Goal: Task Accomplishment & Management: Use online tool/utility

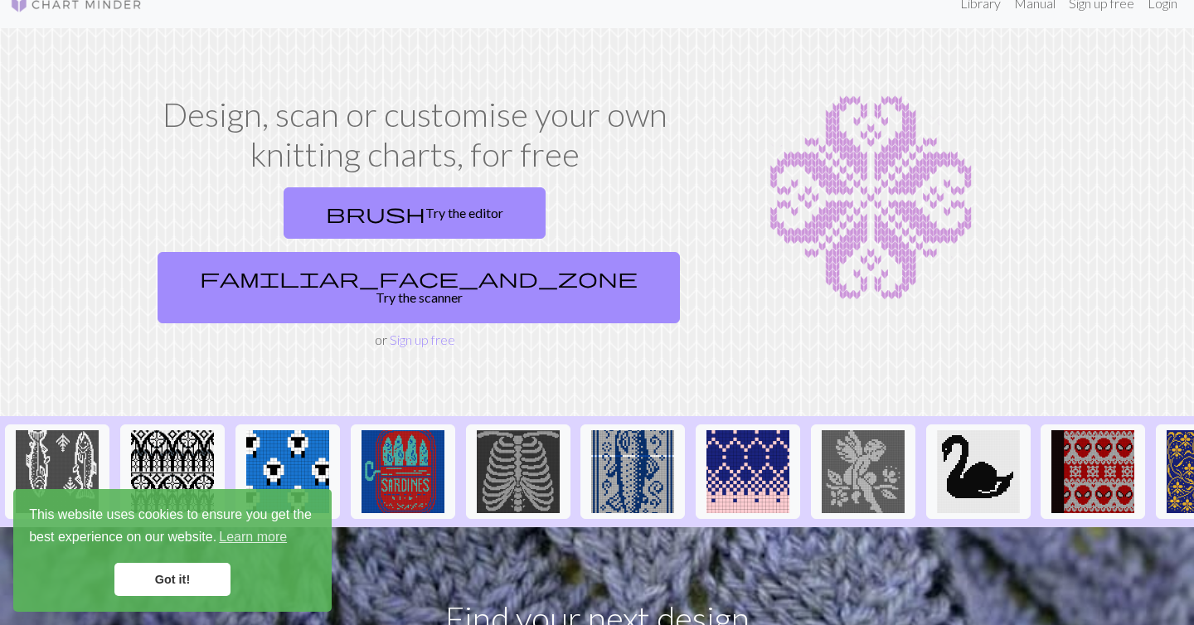
scroll to position [48, 0]
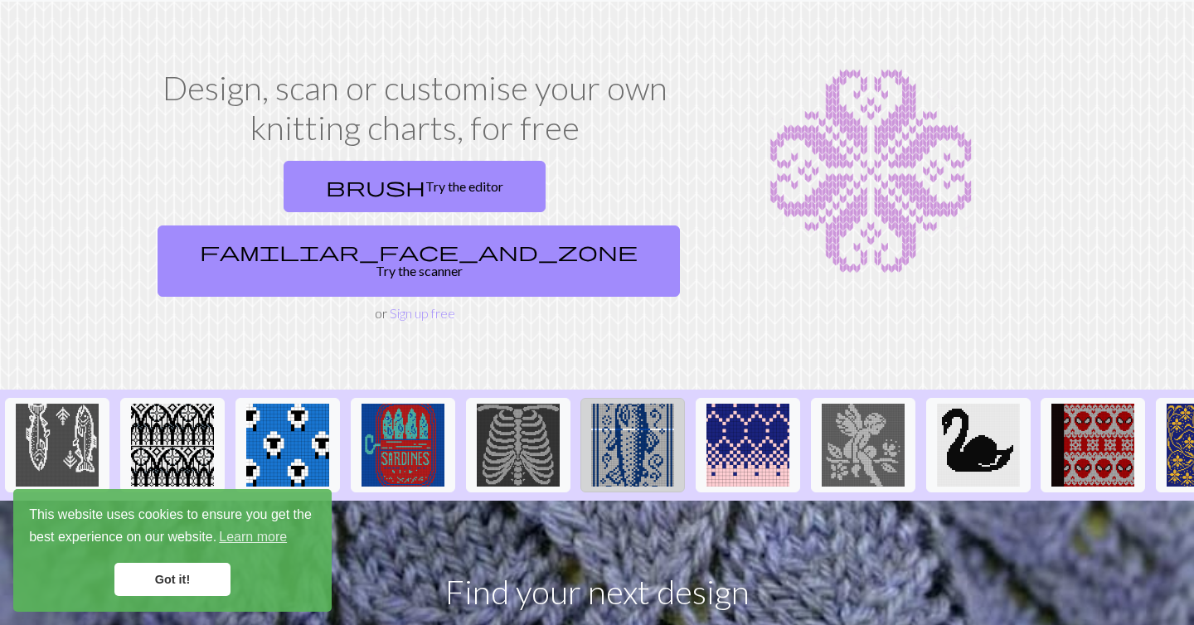
click at [625, 404] on img at bounding box center [632, 445] width 83 height 83
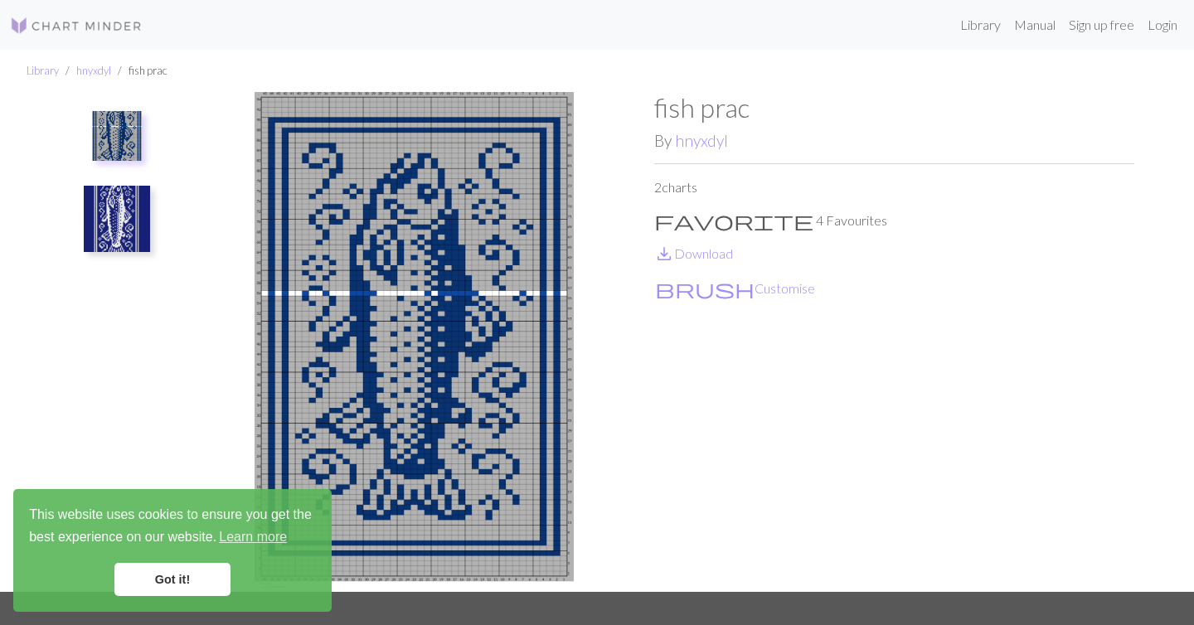
click at [185, 569] on link "Got it!" at bounding box center [172, 579] width 116 height 33
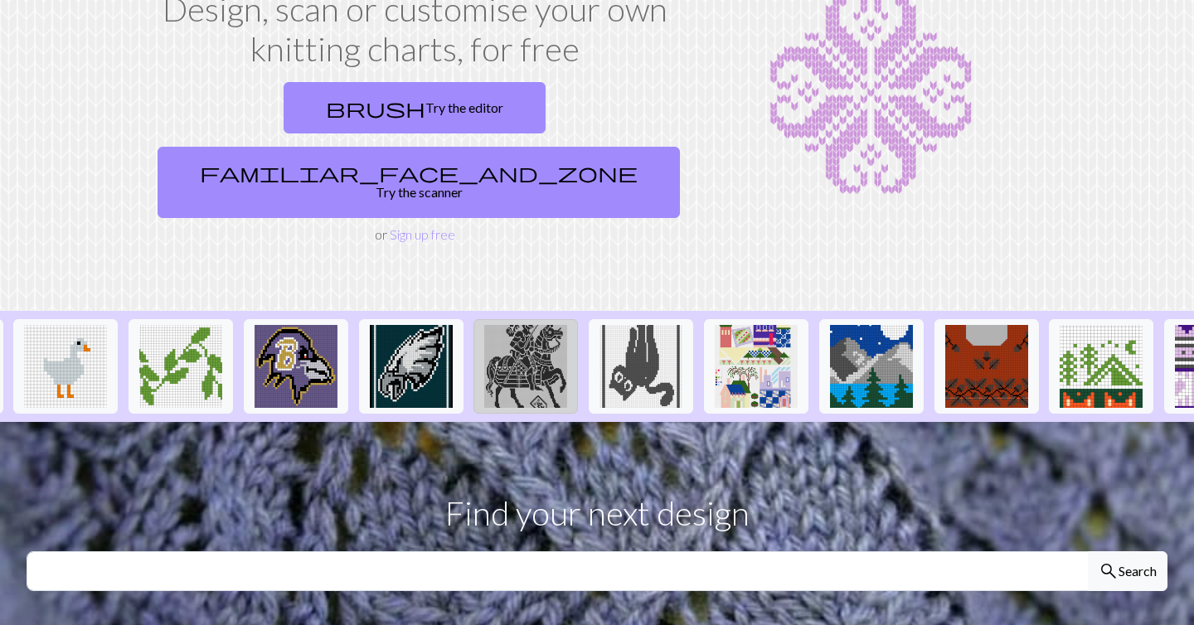
scroll to position [0, 1683]
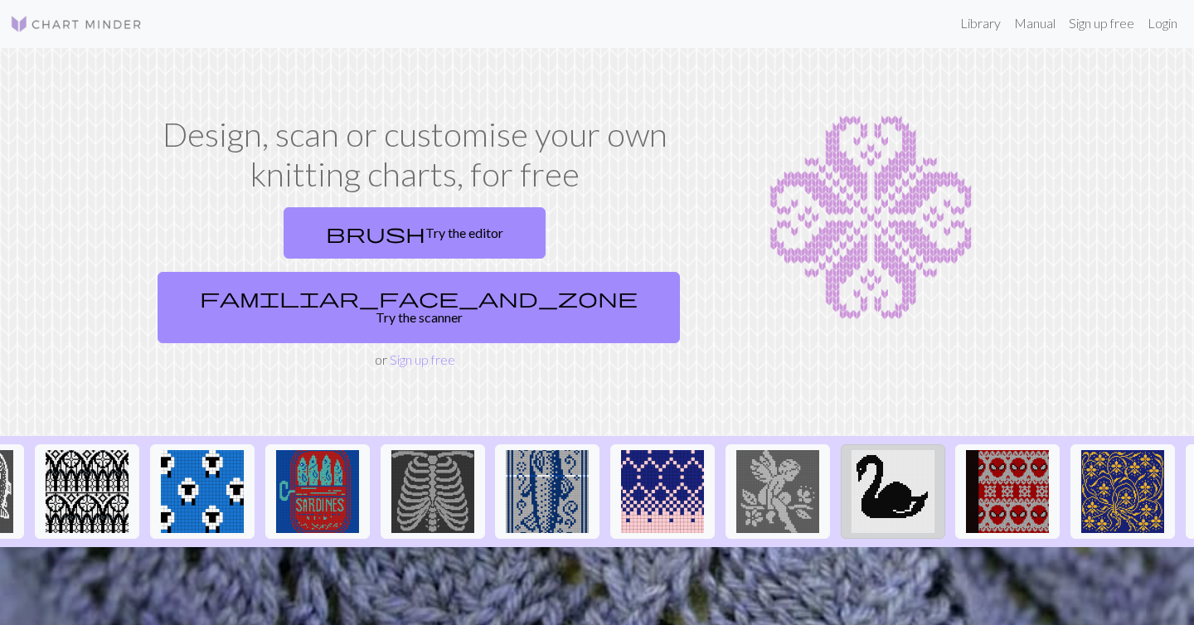
scroll to position [0, 153]
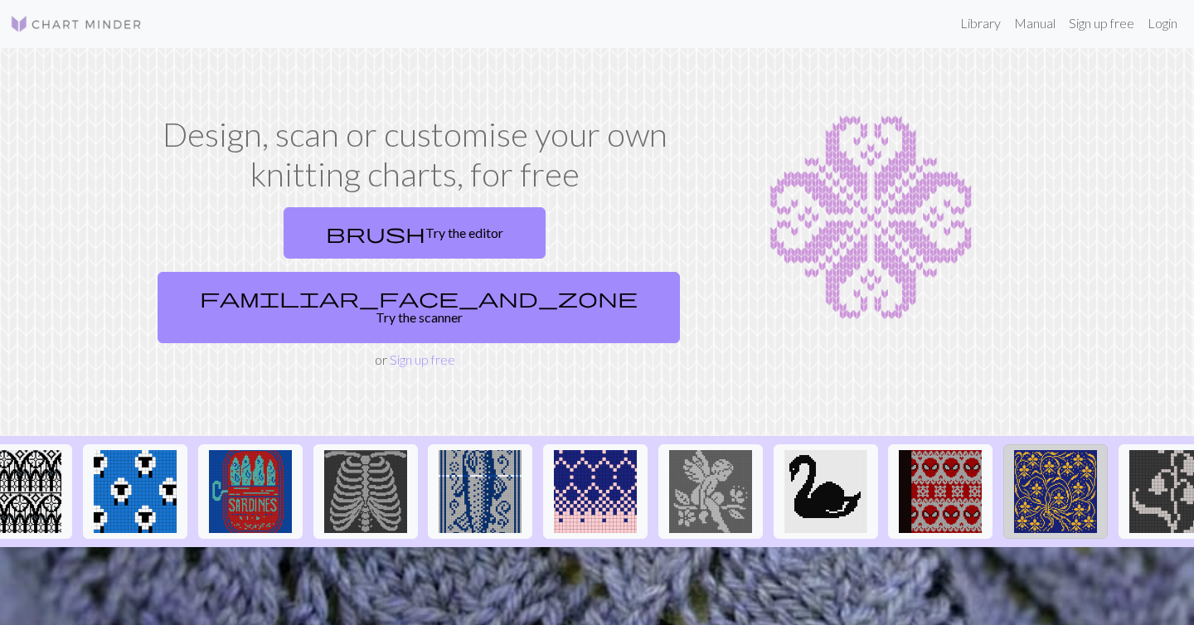
click at [1026, 450] on img at bounding box center [1055, 491] width 83 height 83
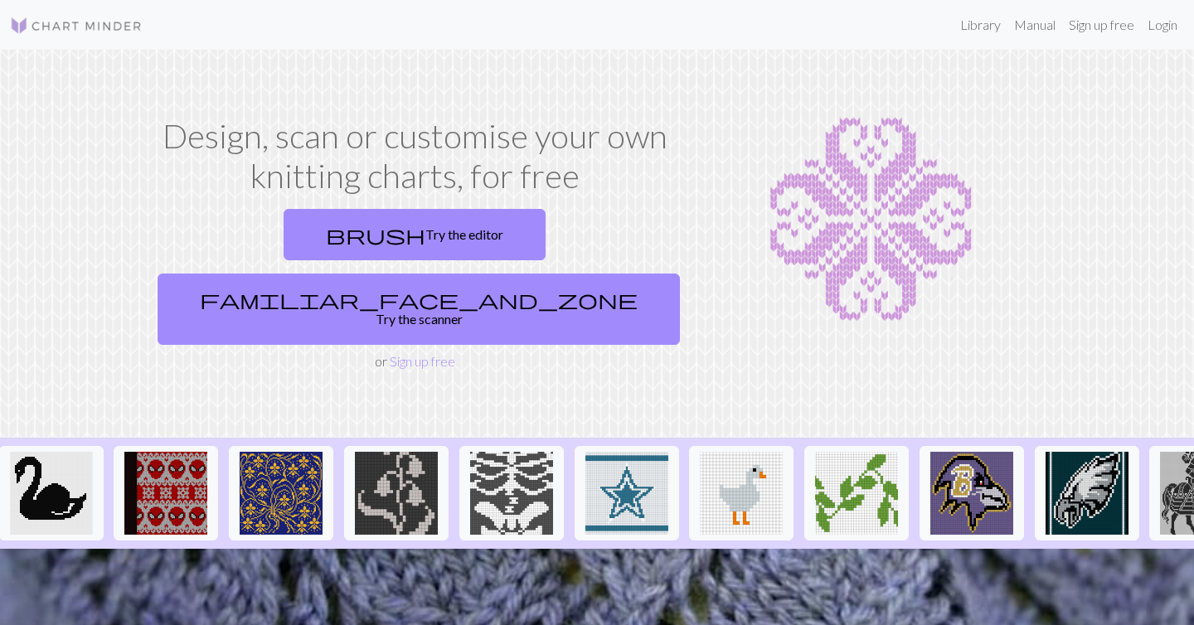
scroll to position [0, 1155]
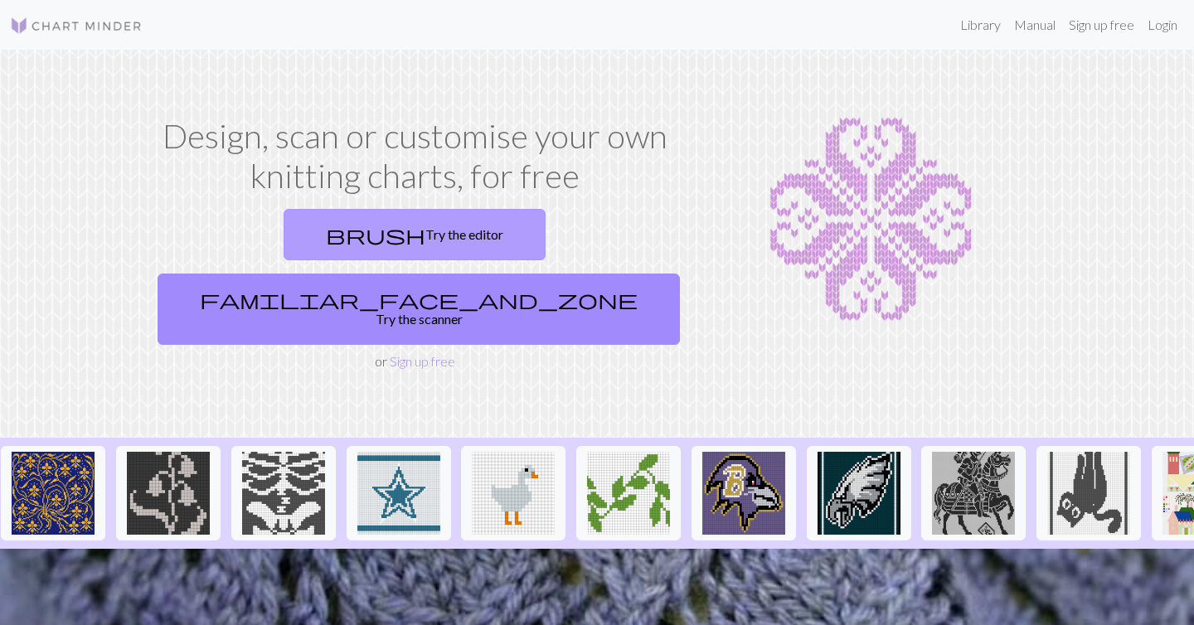
click at [292, 240] on link "brush Try the editor" at bounding box center [414, 234] width 262 height 51
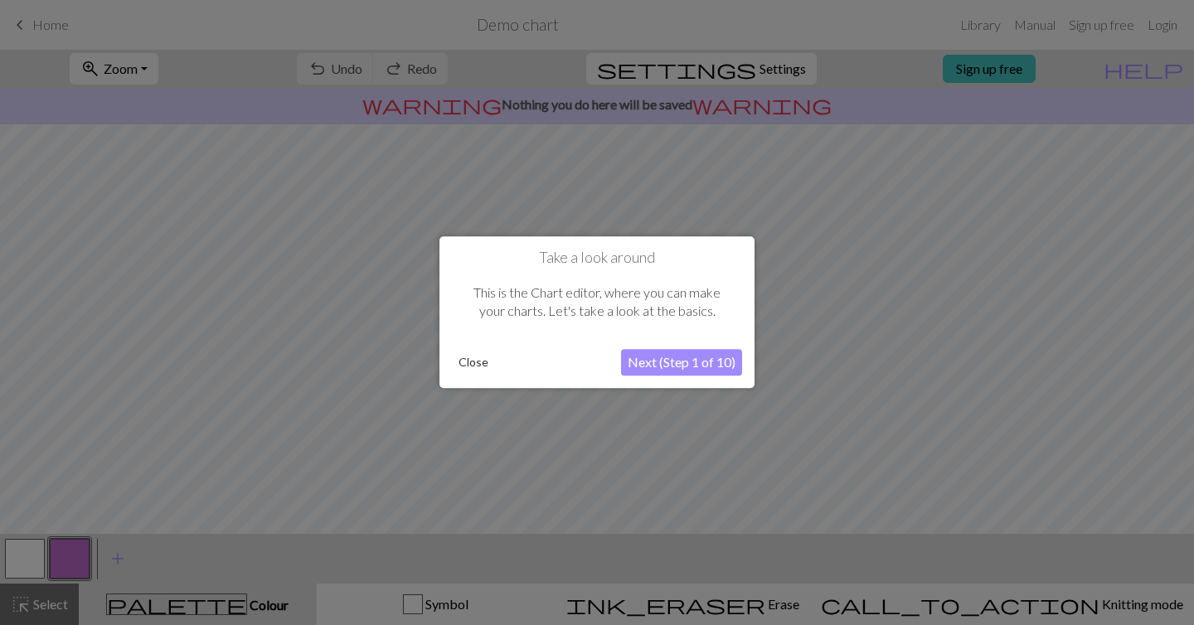
click at [685, 361] on button "Next (Step 1 of 10)" at bounding box center [681, 363] width 121 height 27
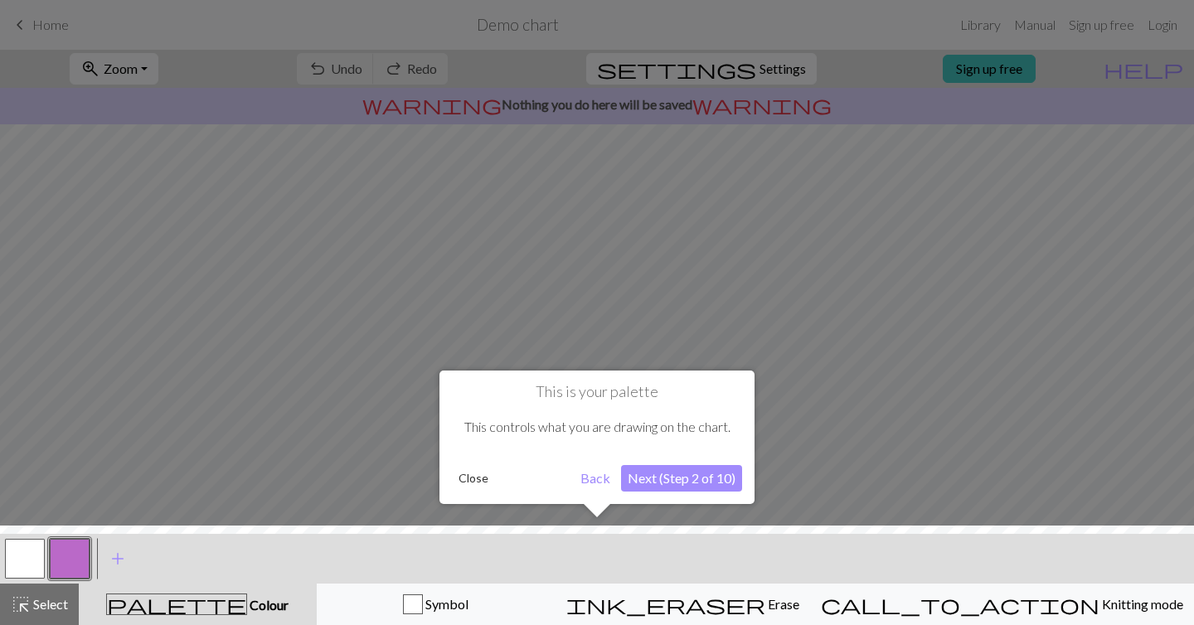
click at [682, 476] on button "Next (Step 2 of 10)" at bounding box center [681, 478] width 121 height 27
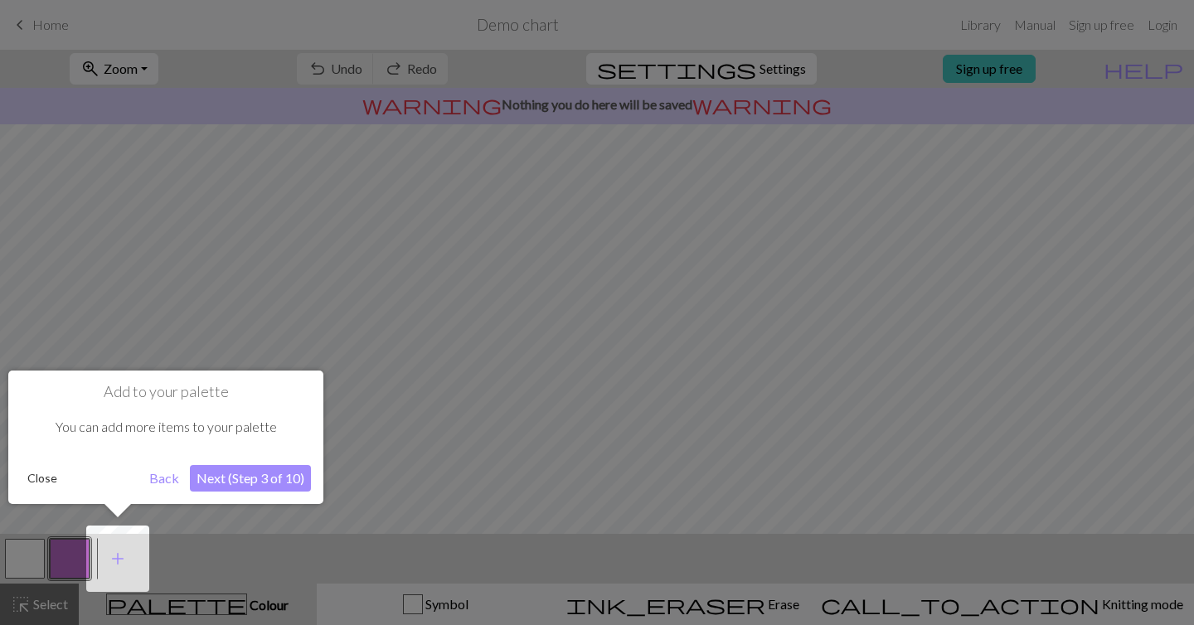
click at [251, 478] on button "Next (Step 3 of 10)" at bounding box center [250, 478] width 121 height 27
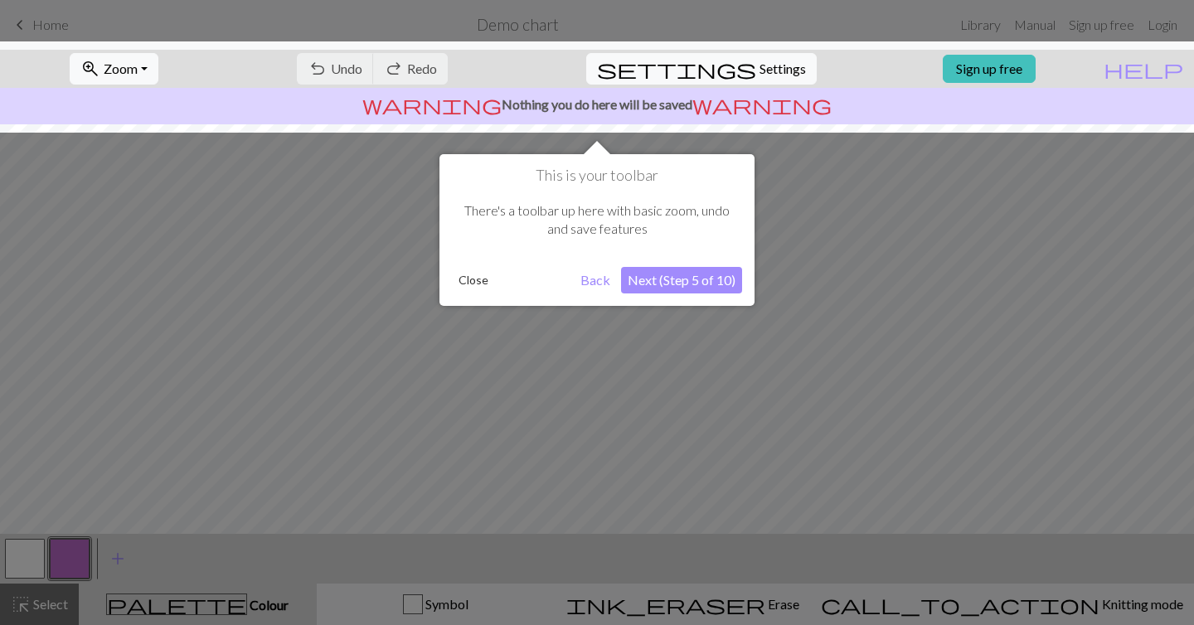
click at [669, 293] on button "Next (Step 5 of 10)" at bounding box center [681, 280] width 121 height 27
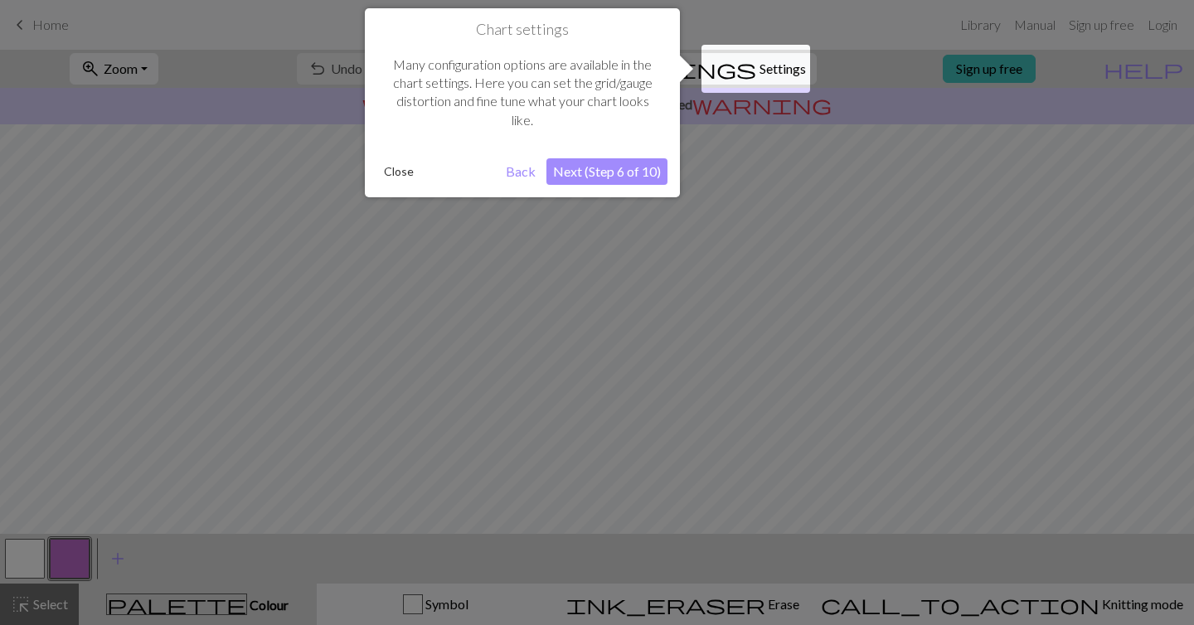
click at [625, 158] on button "Next (Step 6 of 10)" at bounding box center [606, 171] width 121 height 27
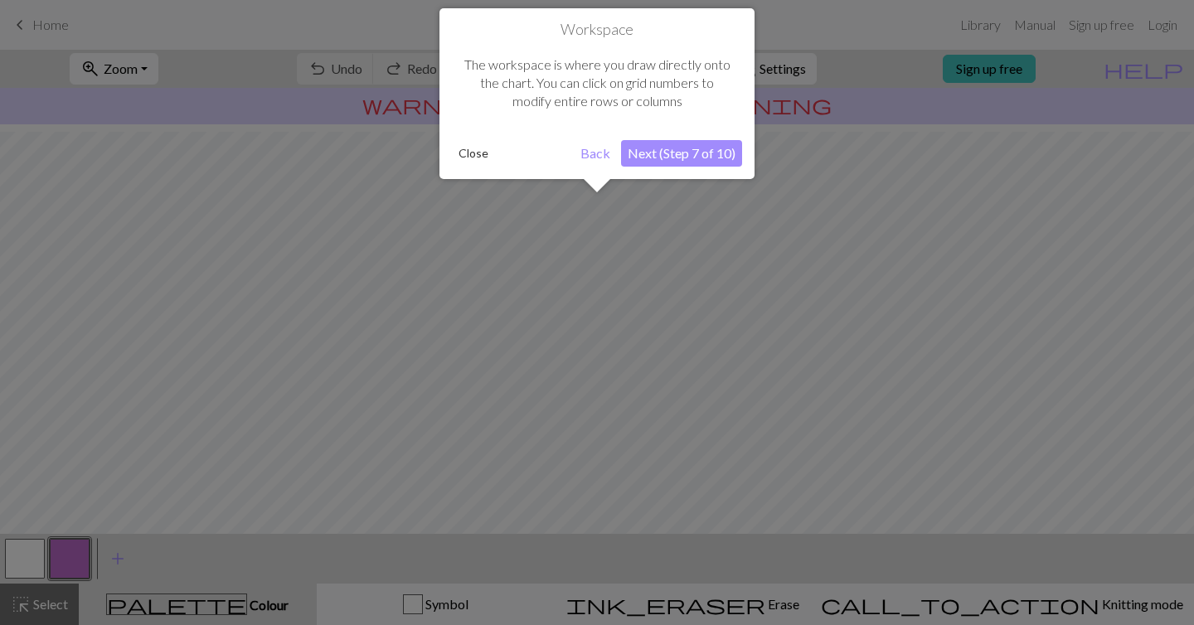
scroll to position [99, 0]
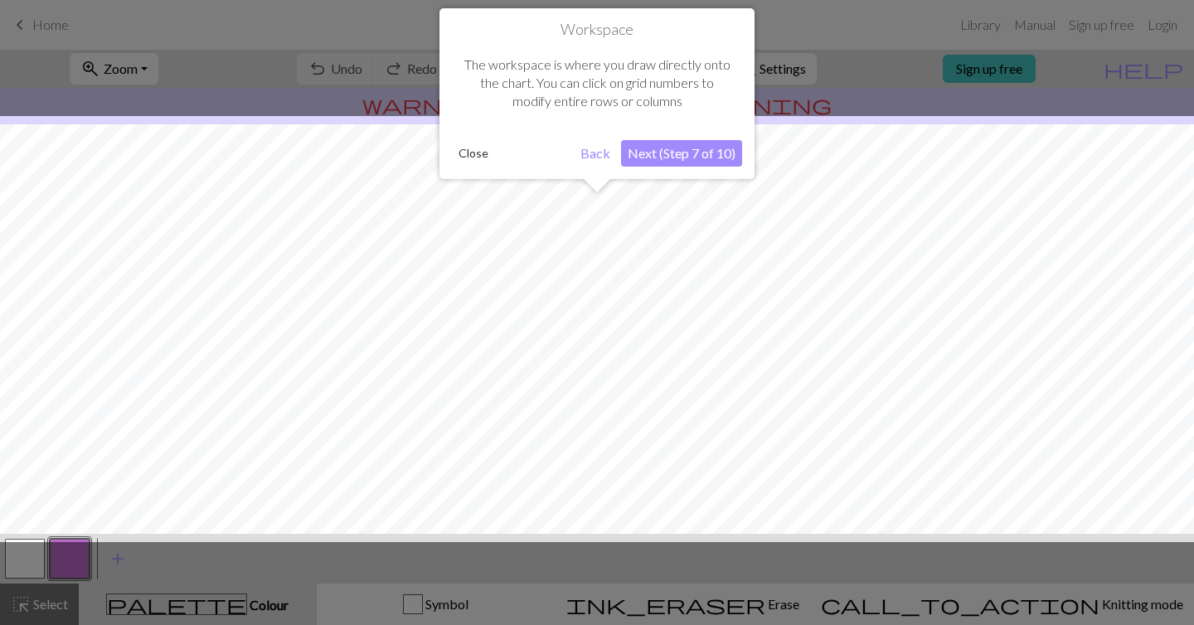
click at [697, 149] on button "Next (Step 7 of 10)" at bounding box center [681, 153] width 121 height 27
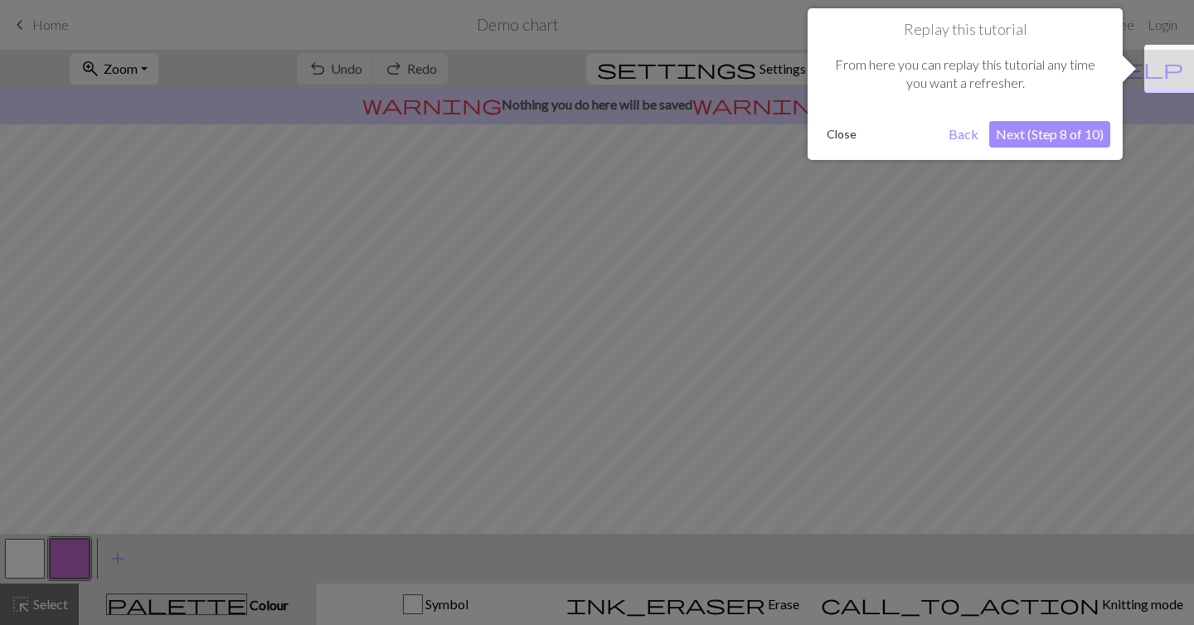
click at [1034, 131] on button "Next (Step 8 of 10)" at bounding box center [1049, 134] width 121 height 27
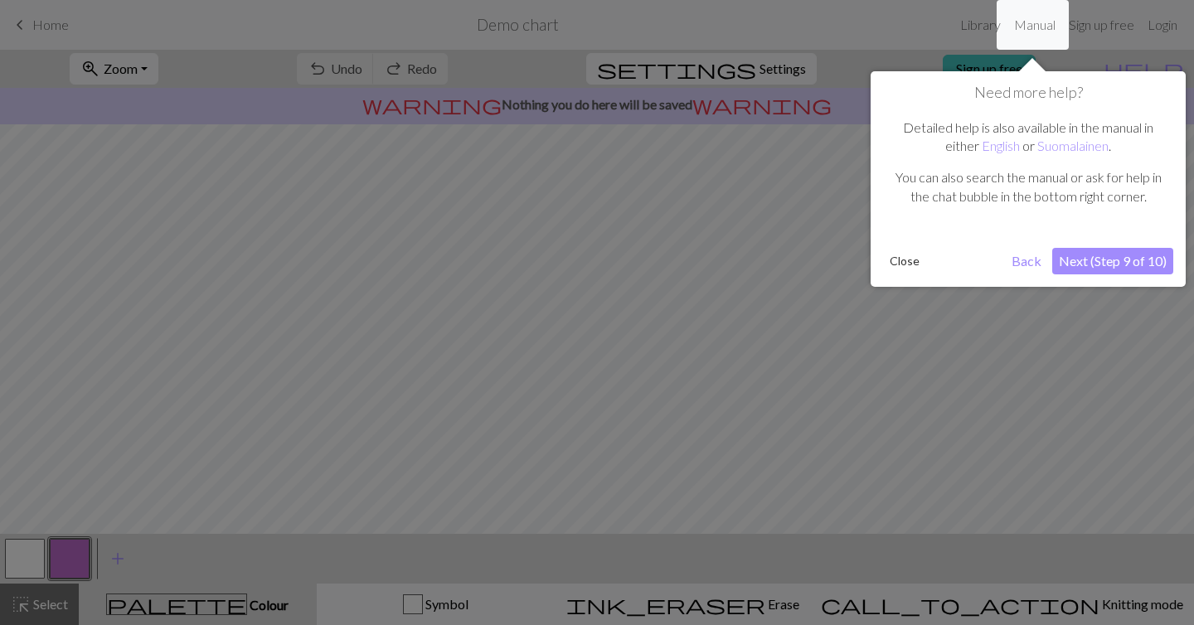
click at [1102, 270] on button "Next (Step 9 of 10)" at bounding box center [1112, 261] width 121 height 27
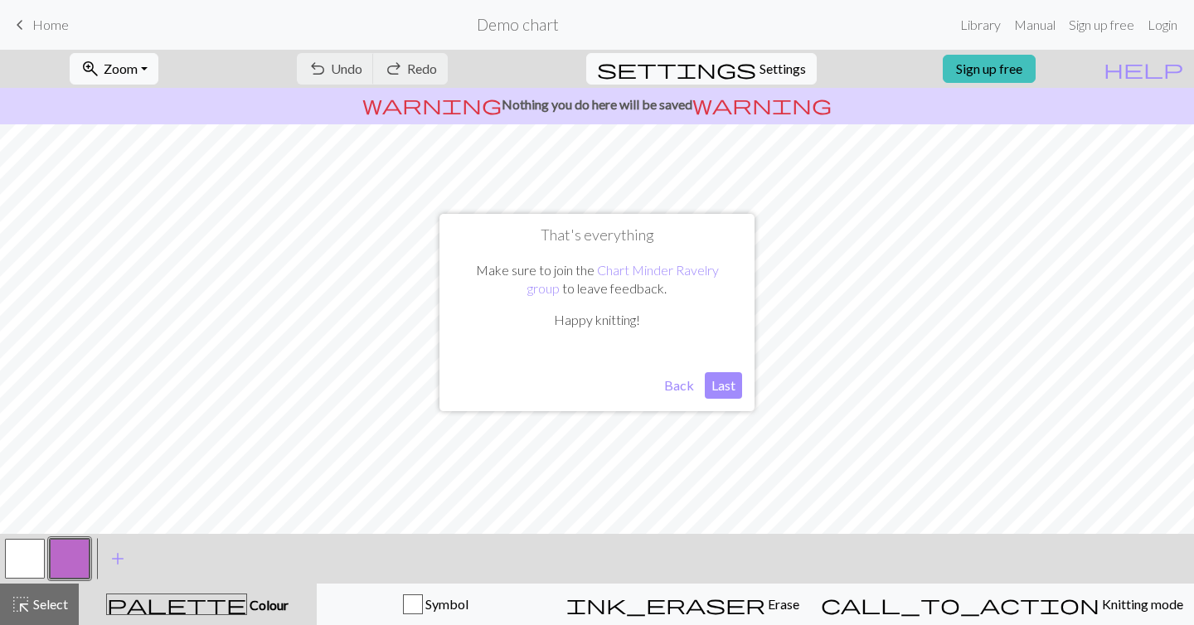
drag, startPoint x: 715, startPoint y: 390, endPoint x: 670, endPoint y: 388, distance: 44.8
click at [670, 388] on div "Back Last" at bounding box center [597, 385] width 290 height 27
click at [715, 386] on button "Last" at bounding box center [723, 385] width 37 height 27
click at [759, 65] on span "Settings" at bounding box center [782, 69] width 46 height 20
select select "aran"
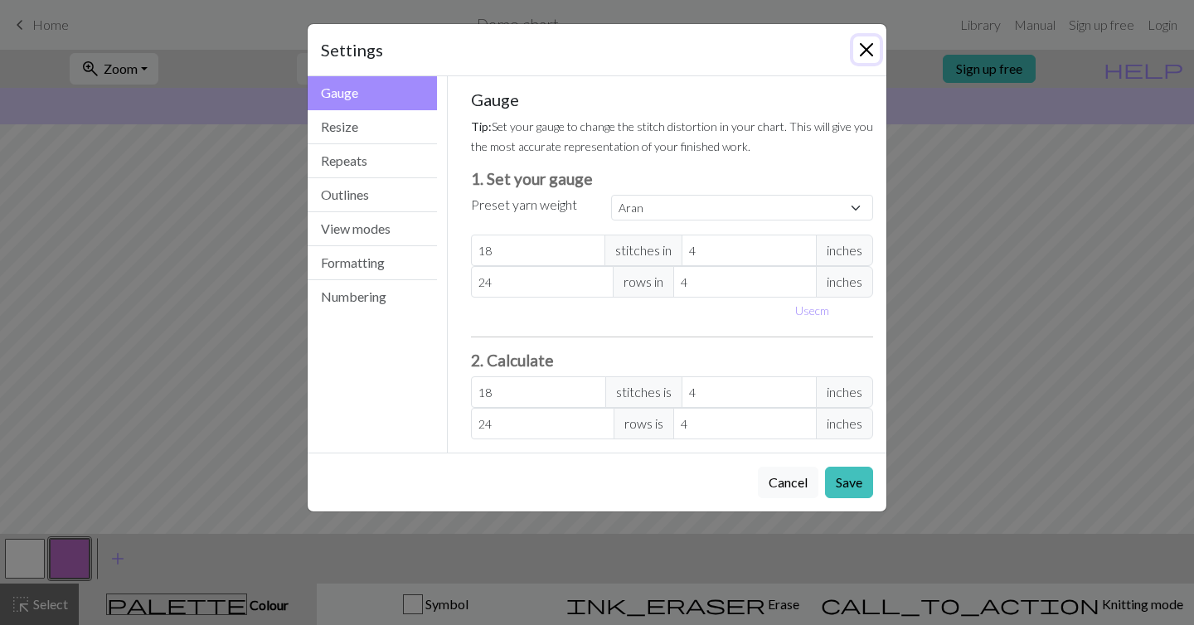
click at [854, 50] on button "Close" at bounding box center [866, 49] width 27 height 27
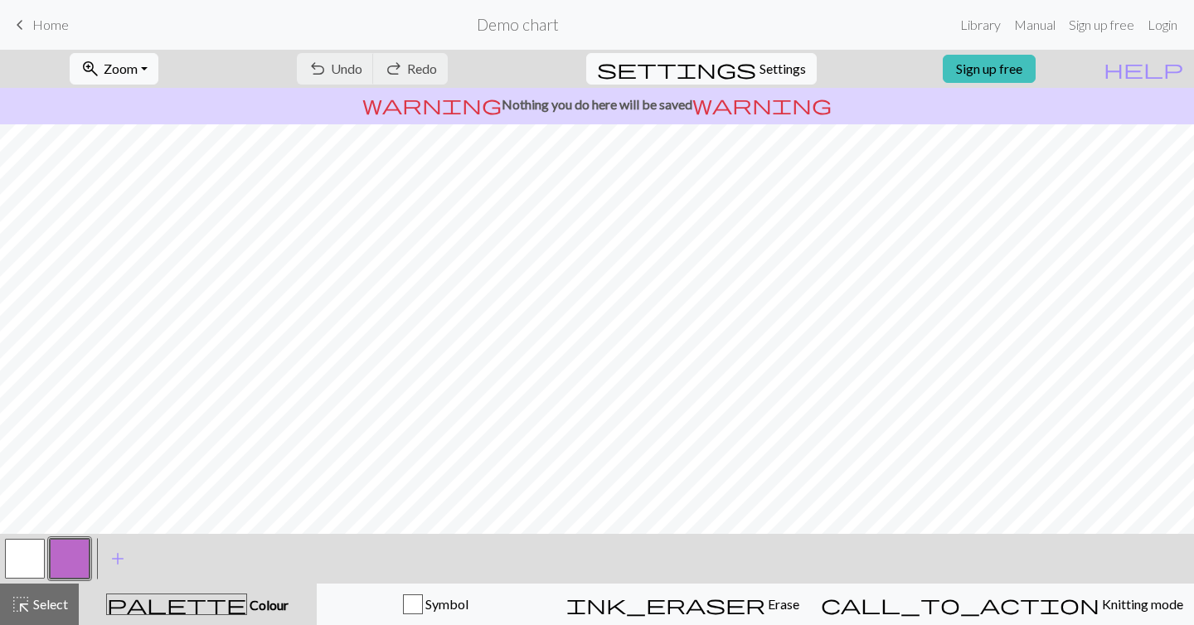
click at [11, 13] on span "keyboard_arrow_left" at bounding box center [20, 24] width 20 height 23
click at [15, 19] on span "keyboard_arrow_left" at bounding box center [20, 24] width 20 height 23
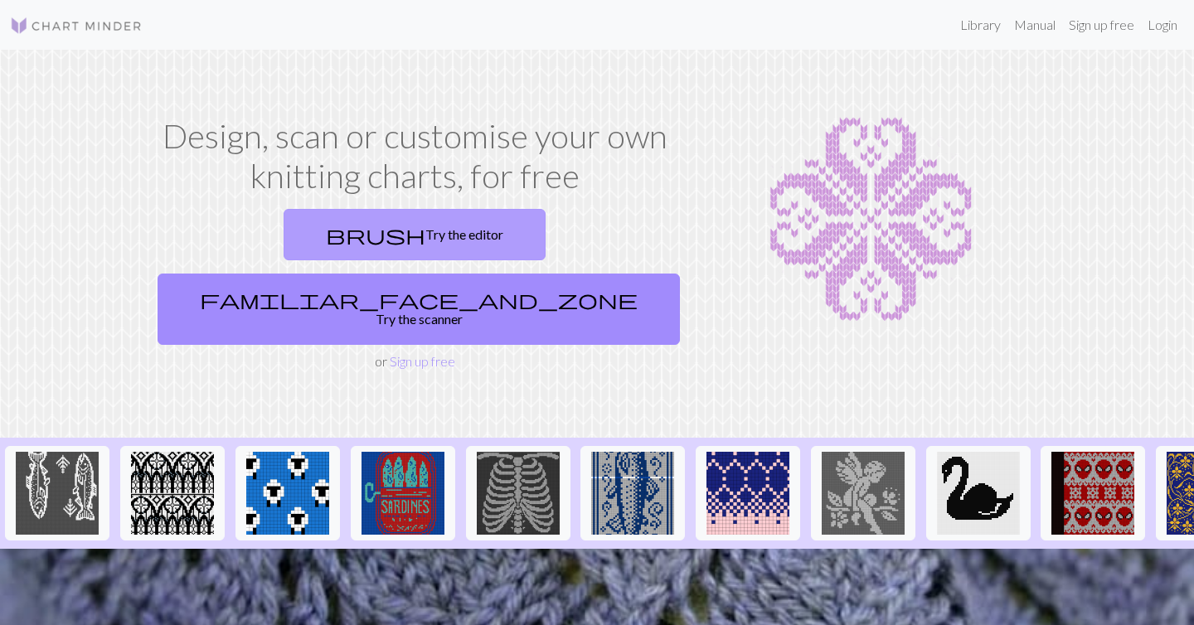
click at [335, 236] on link "brush Try the editor" at bounding box center [414, 234] width 262 height 51
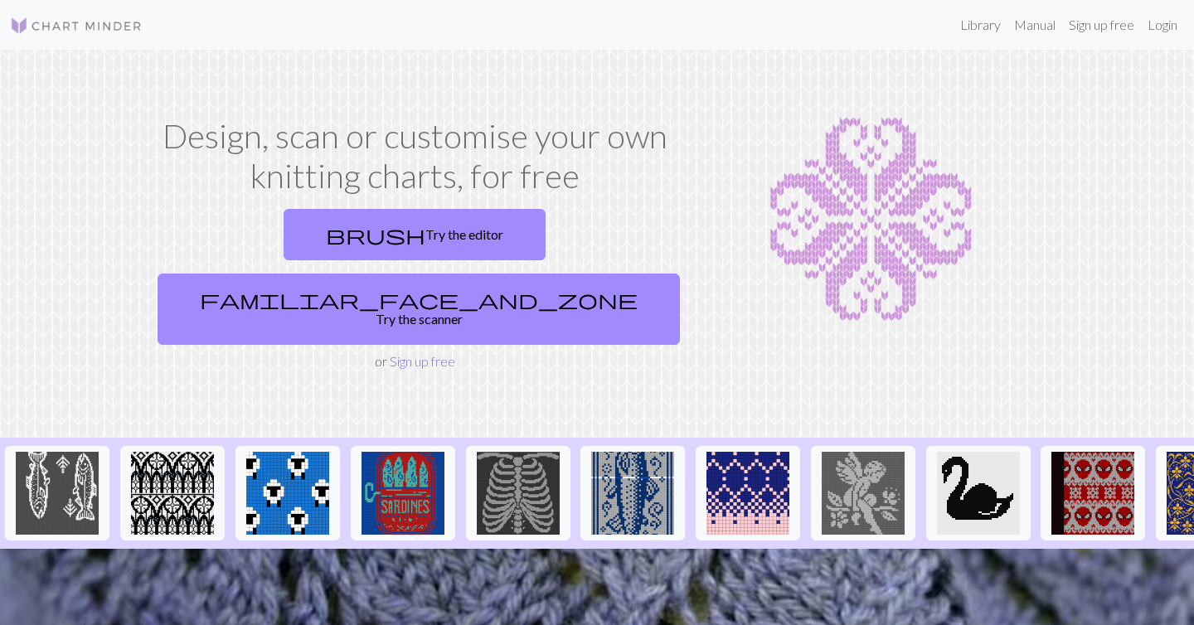
click at [419, 353] on link "Sign up free" at bounding box center [422, 361] width 65 height 16
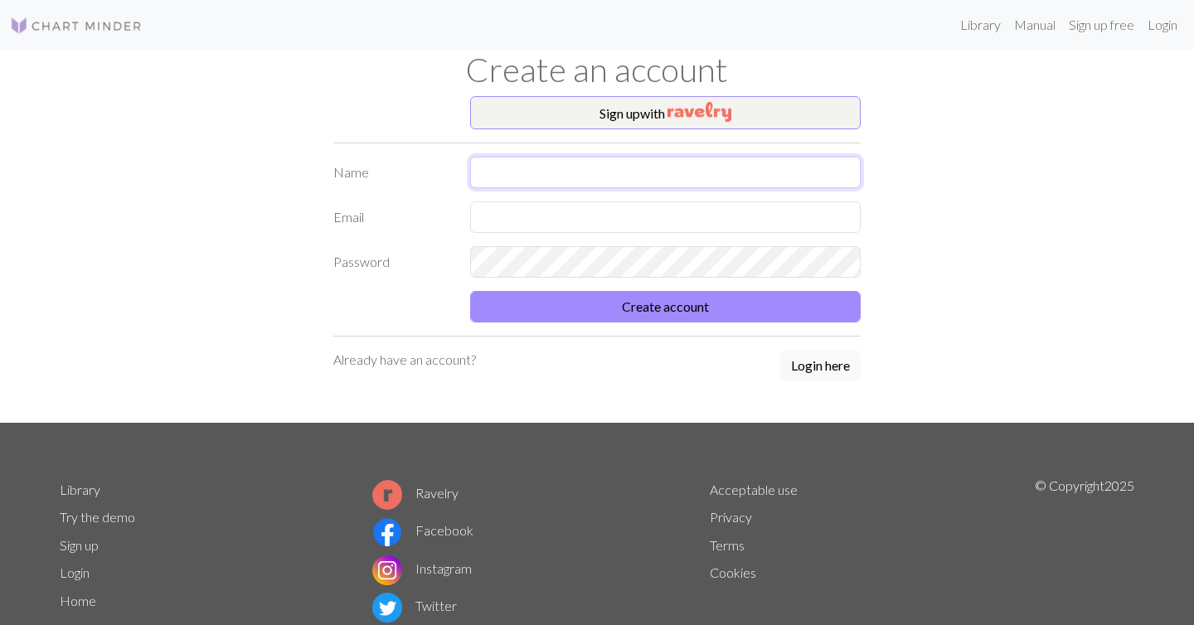
click at [593, 164] on input "text" at bounding box center [665, 172] width 390 height 31
type input "[PERSON_NAME]"
click at [569, 231] on input "text" at bounding box center [665, 216] width 390 height 31
type input "[PERSON_NAME][EMAIL_ADDRESS][DOMAIN_NAME]"
click at [470, 291] on button "Create account" at bounding box center [665, 306] width 390 height 31
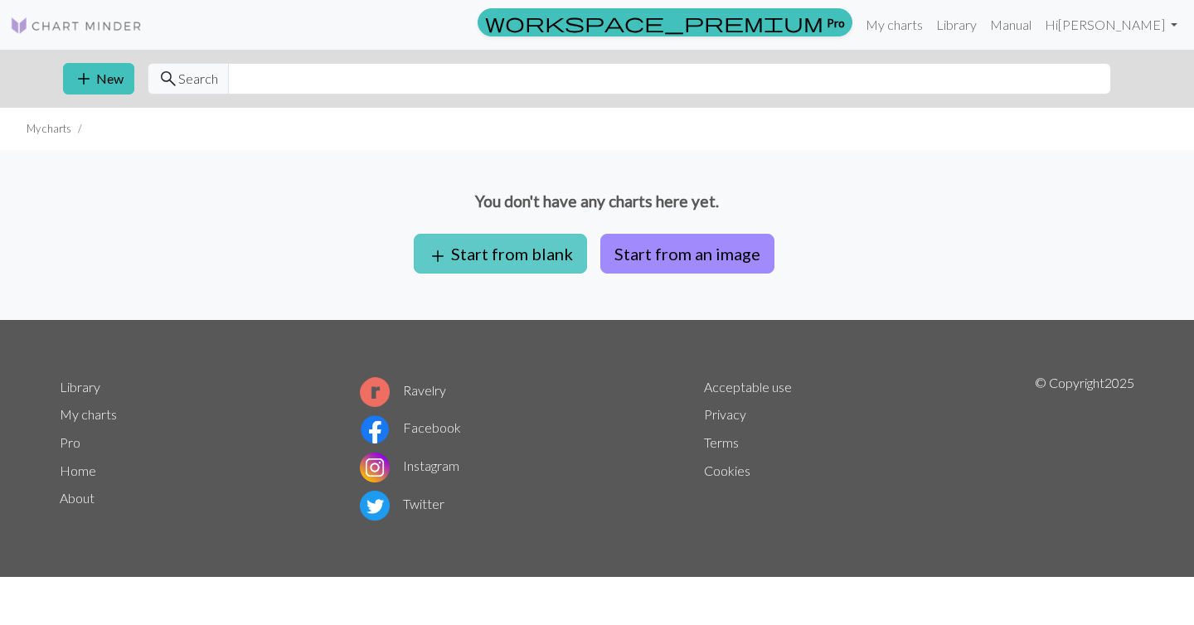
click at [505, 256] on button "add Start from blank" at bounding box center [500, 254] width 173 height 40
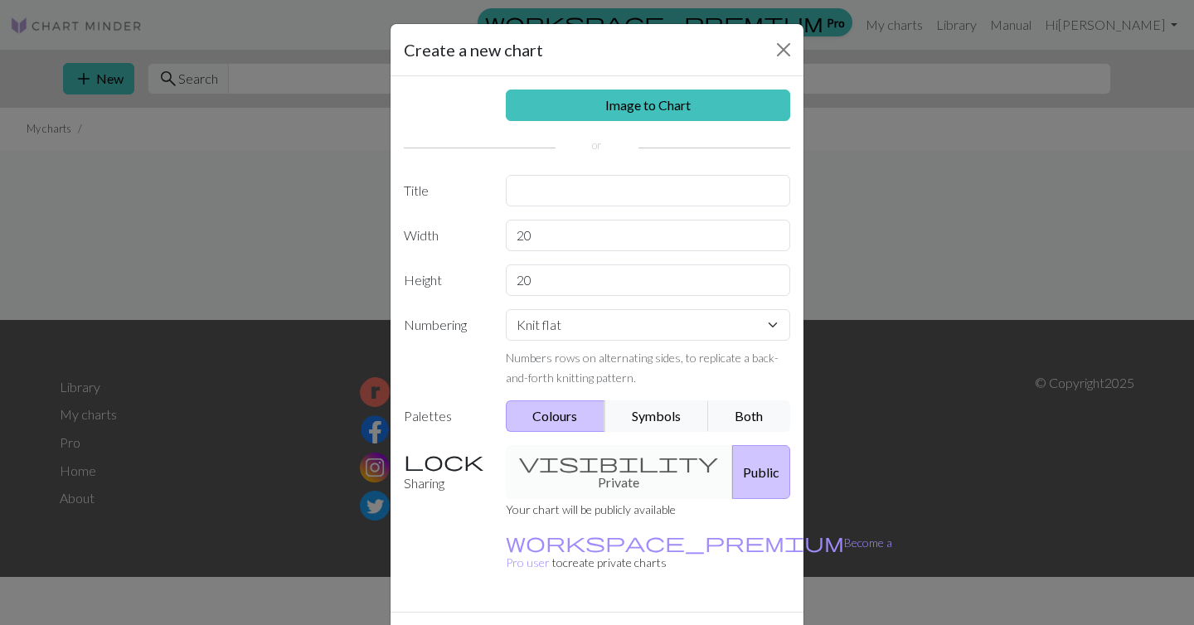
scroll to position [29, 0]
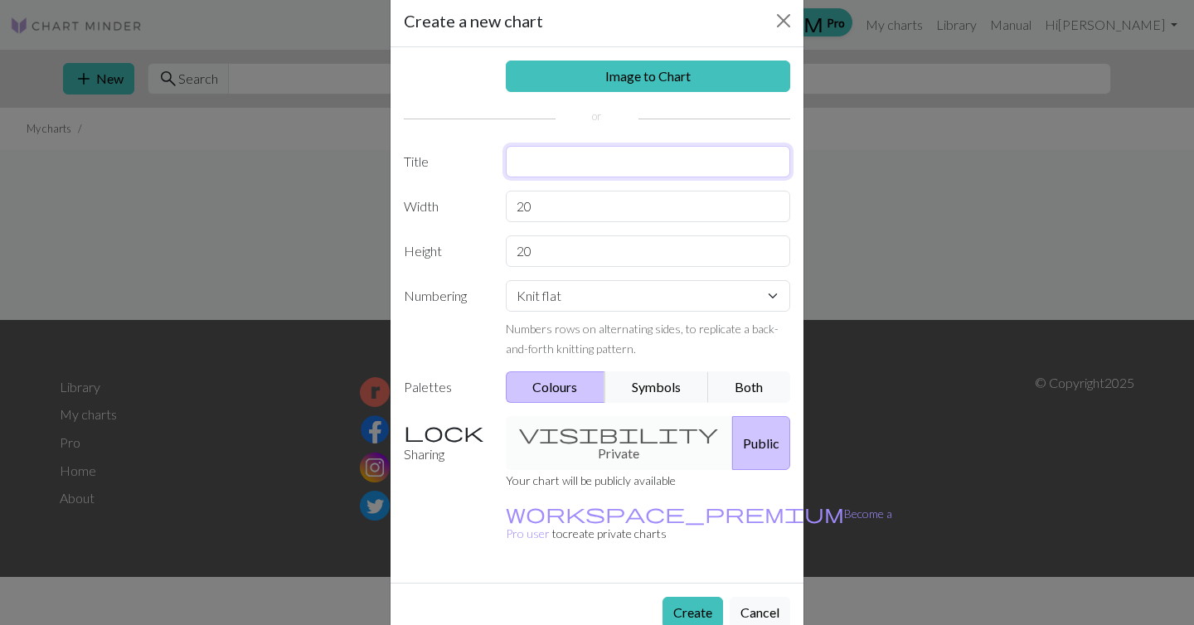
click at [623, 156] on input "text" at bounding box center [648, 161] width 285 height 31
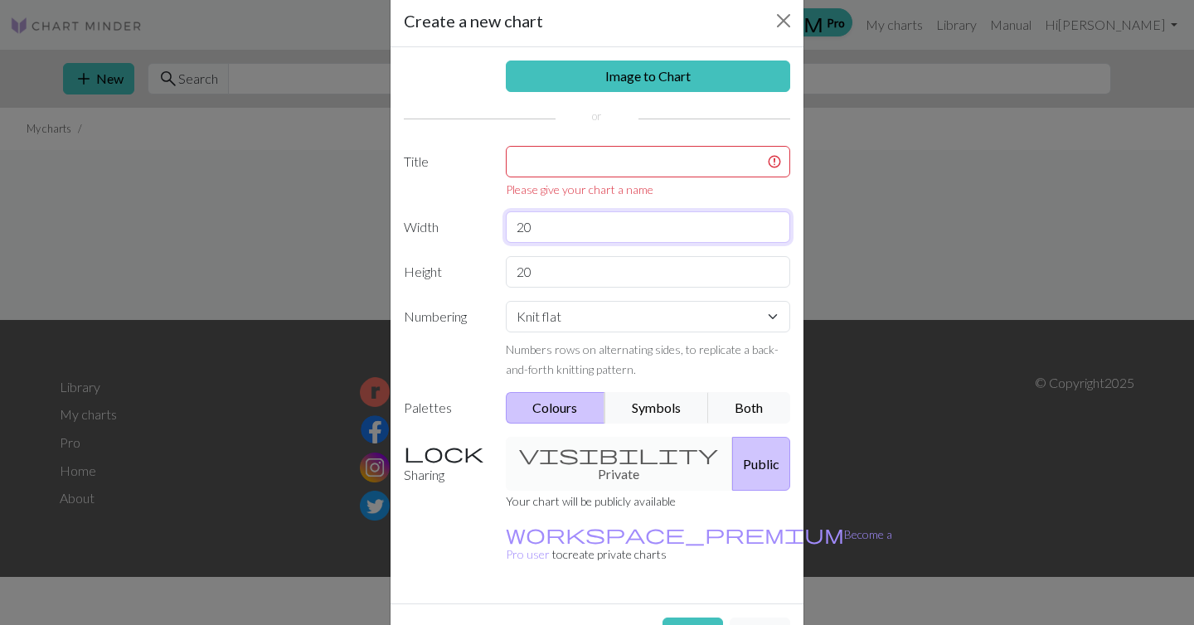
click at [602, 198] on div "Image to Chart Title Please give your chart a name Width 20 Height 20 Numbering…" at bounding box center [596, 325] width 413 height 556
click at [591, 262] on input "20" at bounding box center [648, 271] width 285 height 31
